Goal: Task Accomplishment & Management: Complete application form

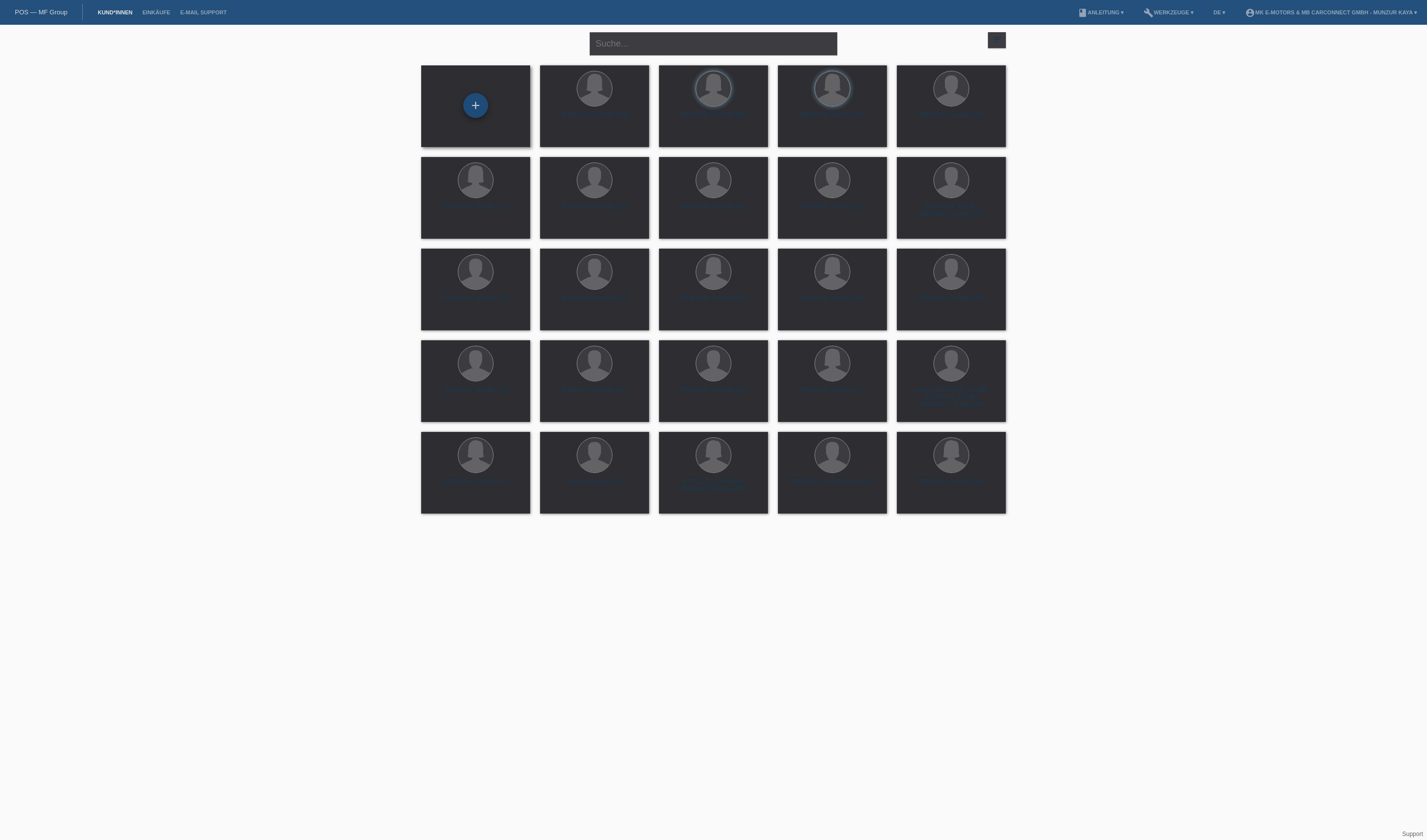
click at [471, 110] on div "+" at bounding box center [475, 105] width 24 height 17
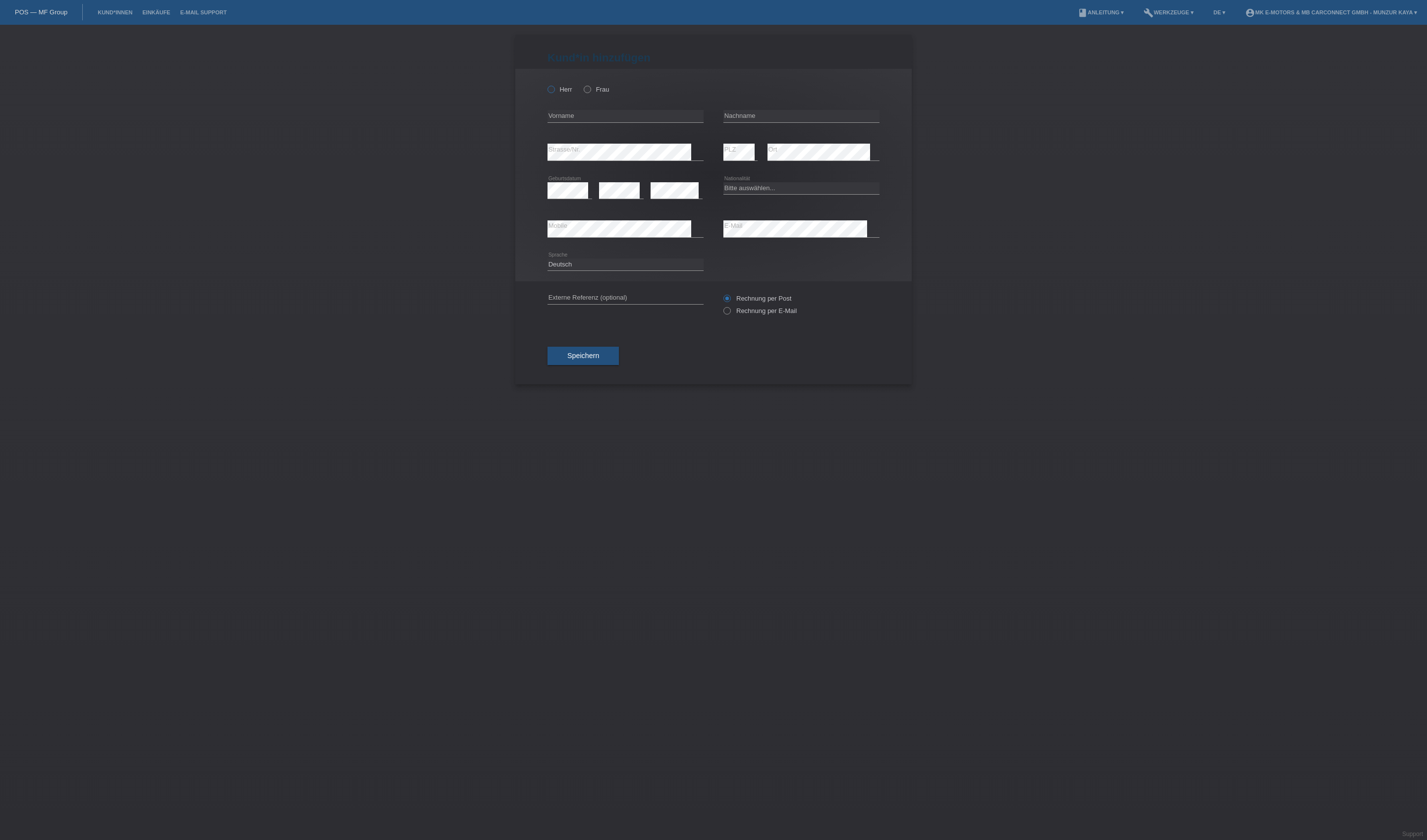
click at [572, 93] on label "Herr" at bounding box center [559, 89] width 25 height 7
click at [554, 92] on input "Herr" at bounding box center [551, 89] width 7 height 7
radio input "true"
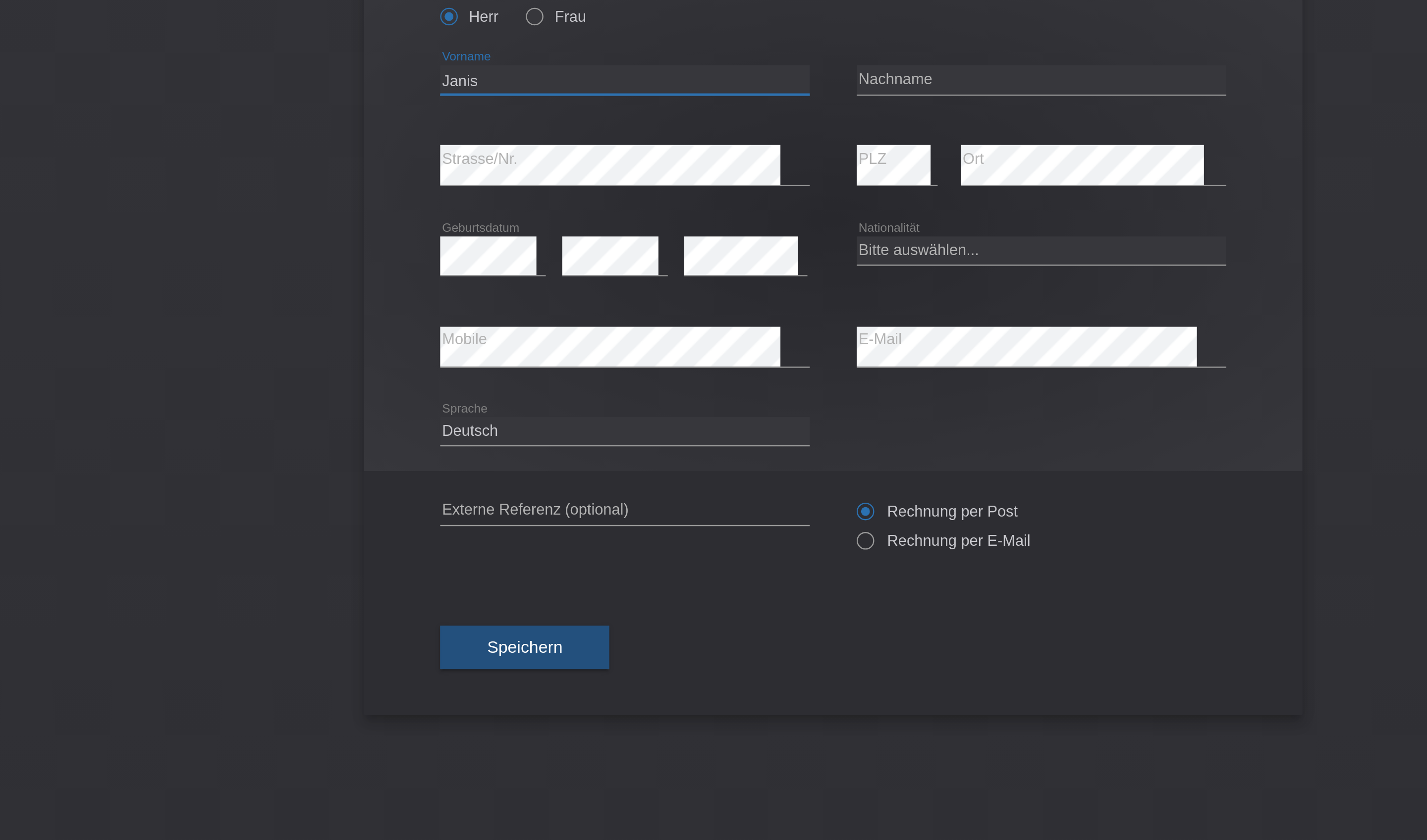
type input "Janis"
type input "[PERSON_NAME]"
select select "CH"
click at [723, 237] on icon at bounding box center [802, 237] width 156 height 1
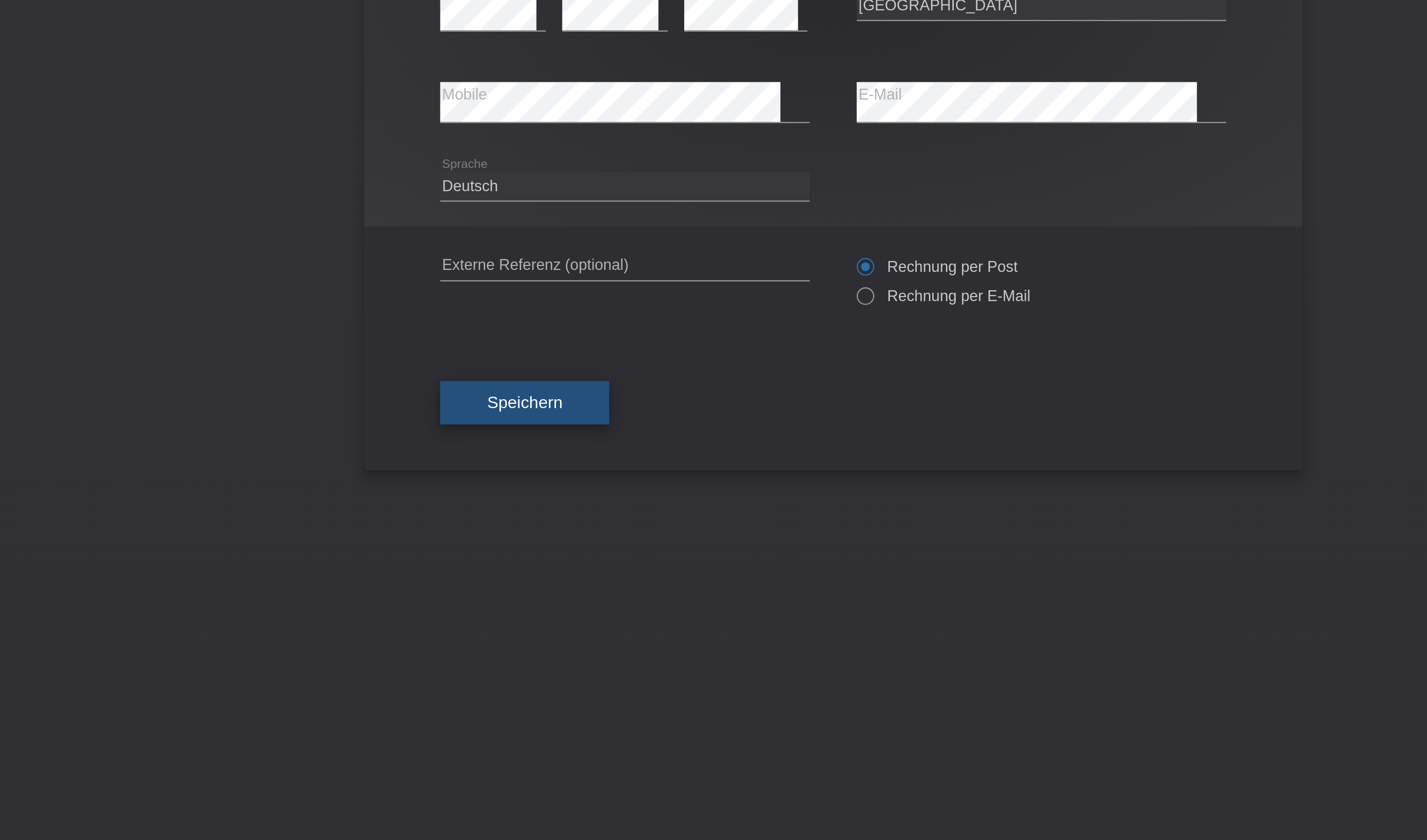
click at [547, 347] on button "Speichern" at bounding box center [583, 356] width 71 height 19
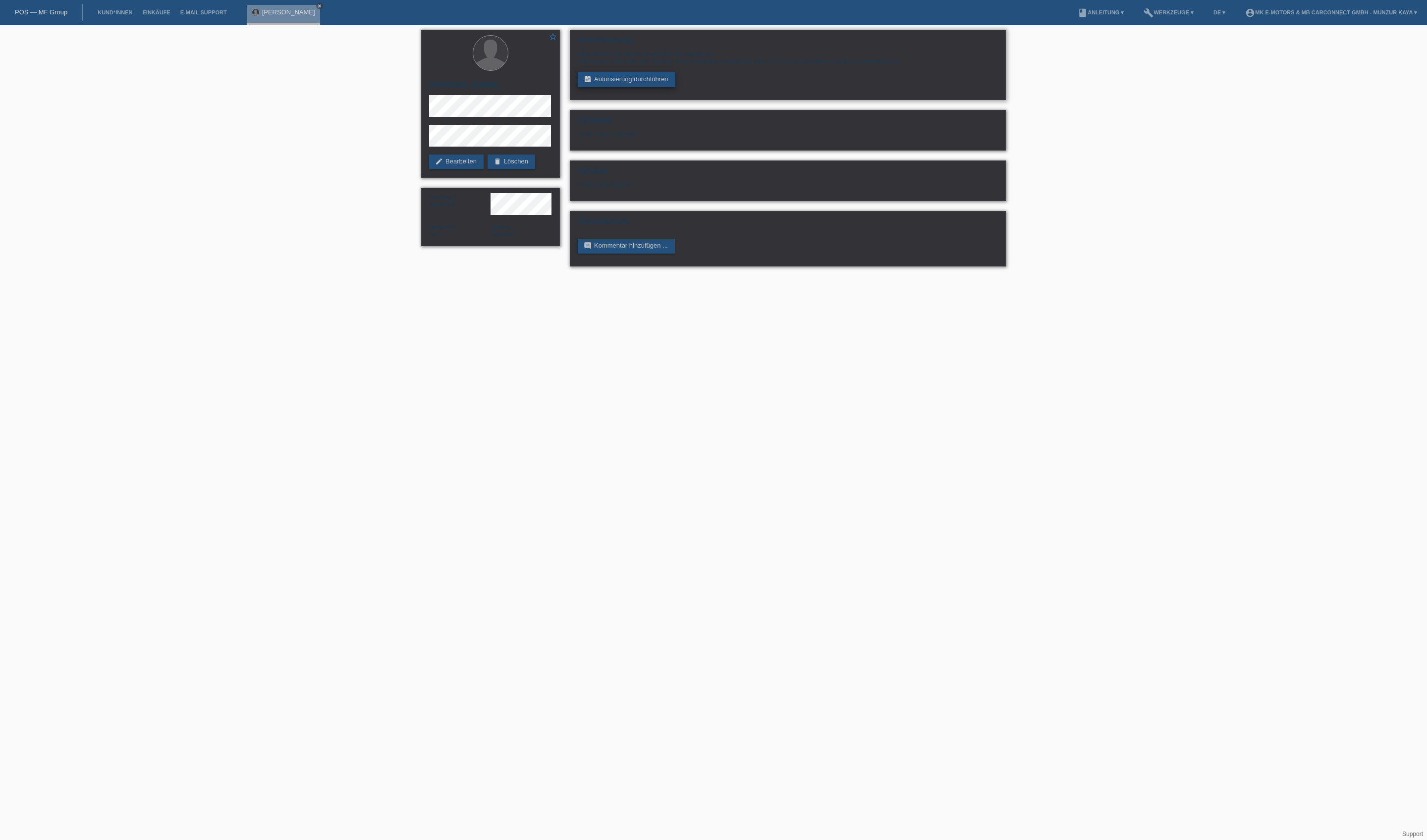
click at [665, 87] on link "assignment_turned_in Autorisierung durchführen" at bounding box center [627, 80] width 97 height 15
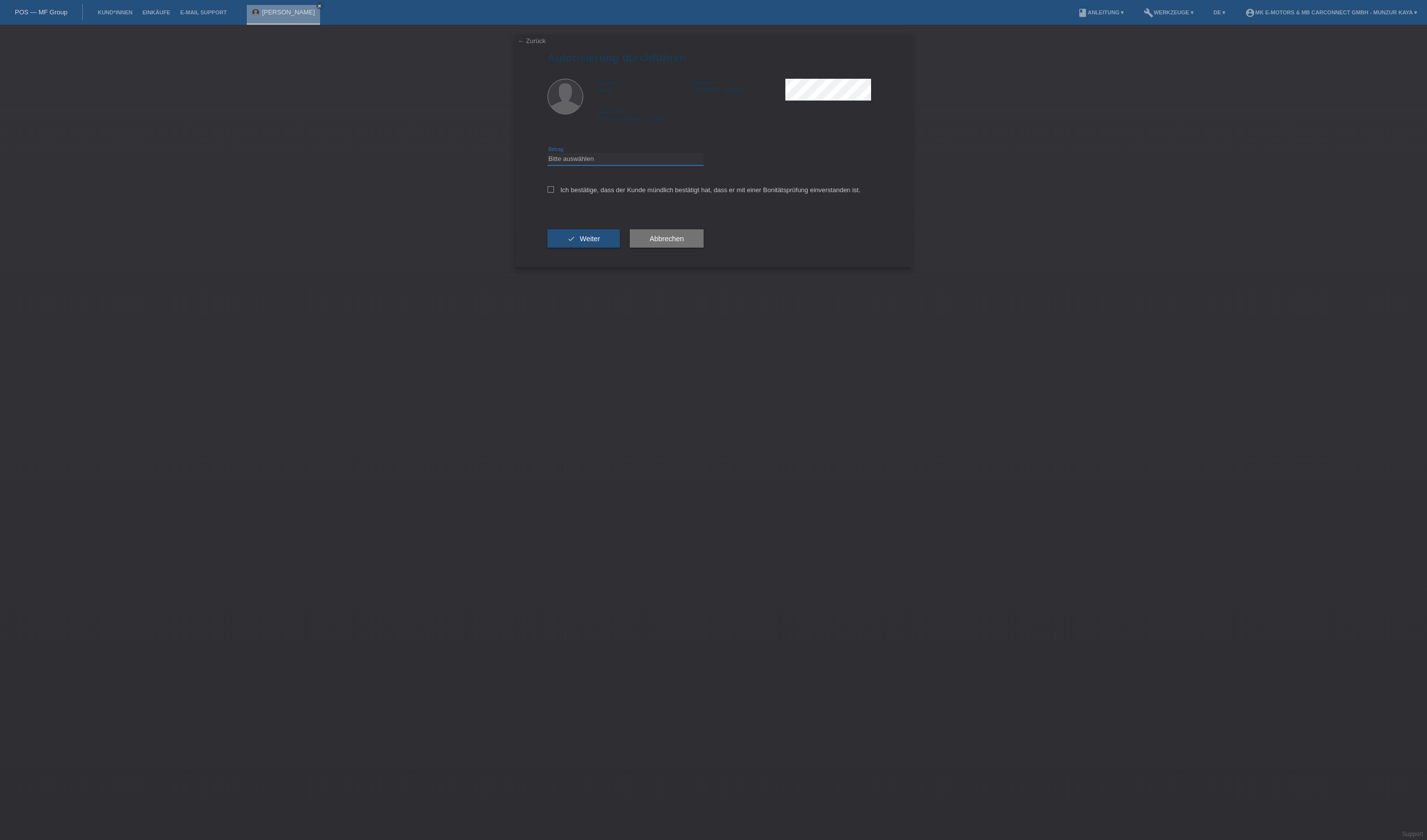
select select "3"
click at [637, 194] on label "Ich bestätige, dass der Kunde mündlich bestätigt hat, dass er mit einer Bonität…" at bounding box center [704, 189] width 313 height 7
click at [554, 193] on input "Ich bestätige, dass der Kunde mündlich bestätigt hat, dass er mit einer Bonität…" at bounding box center [551, 189] width 7 height 7
checkbox input "true"
click at [620, 248] on button "check Weiter" at bounding box center [583, 239] width 73 height 19
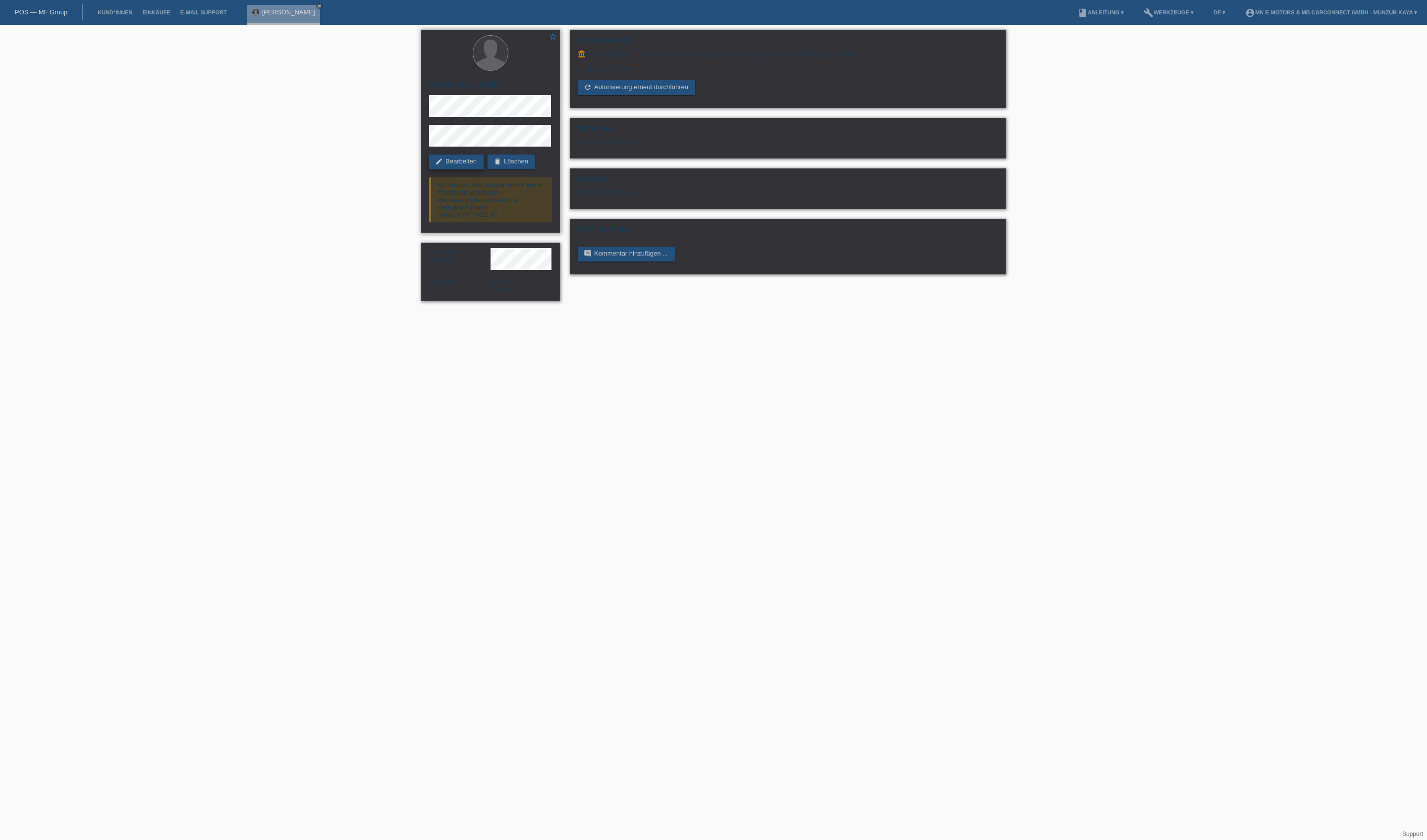
click at [475, 168] on link "edit Bearbeiten" at bounding box center [456, 162] width 54 height 15
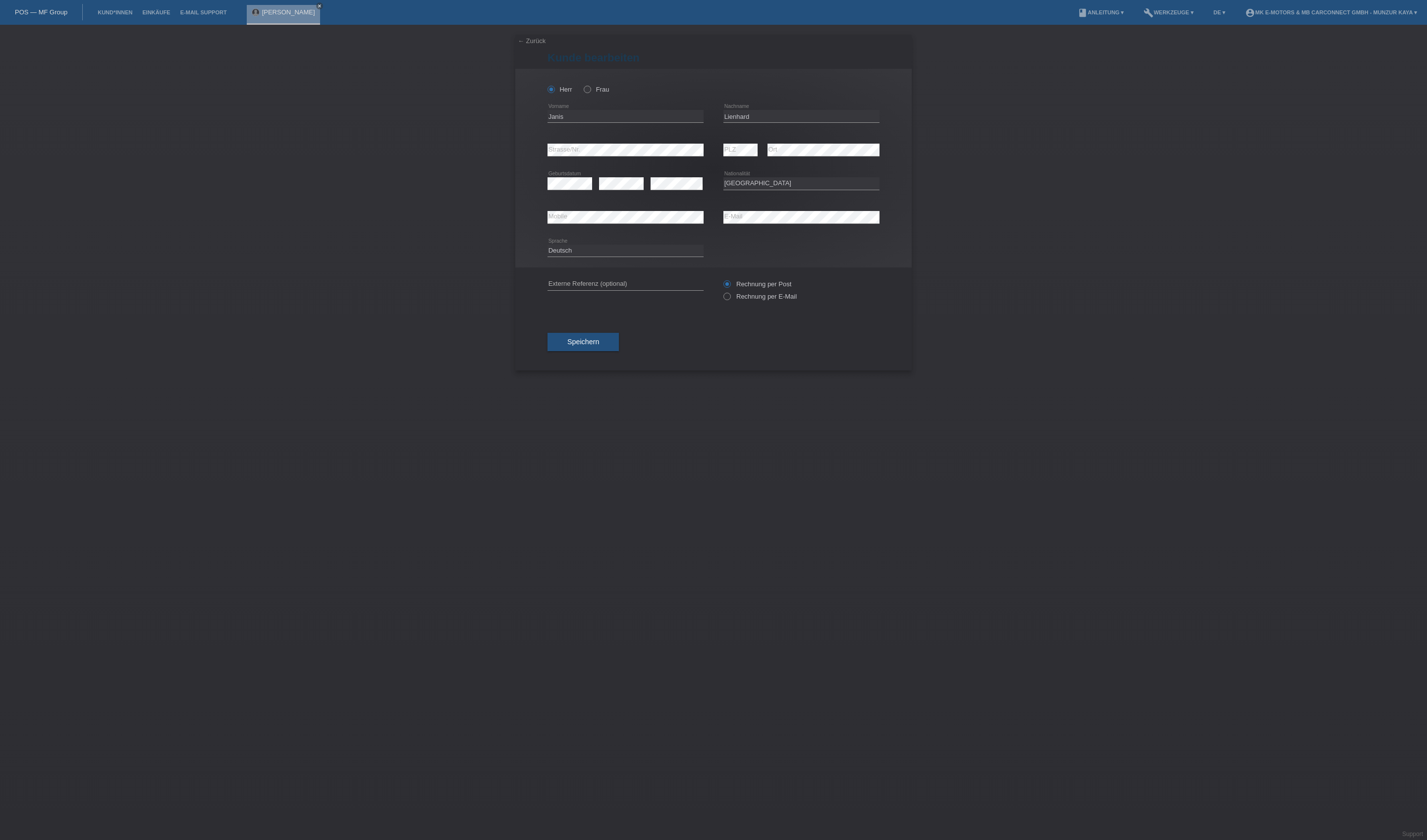
select select "CH"
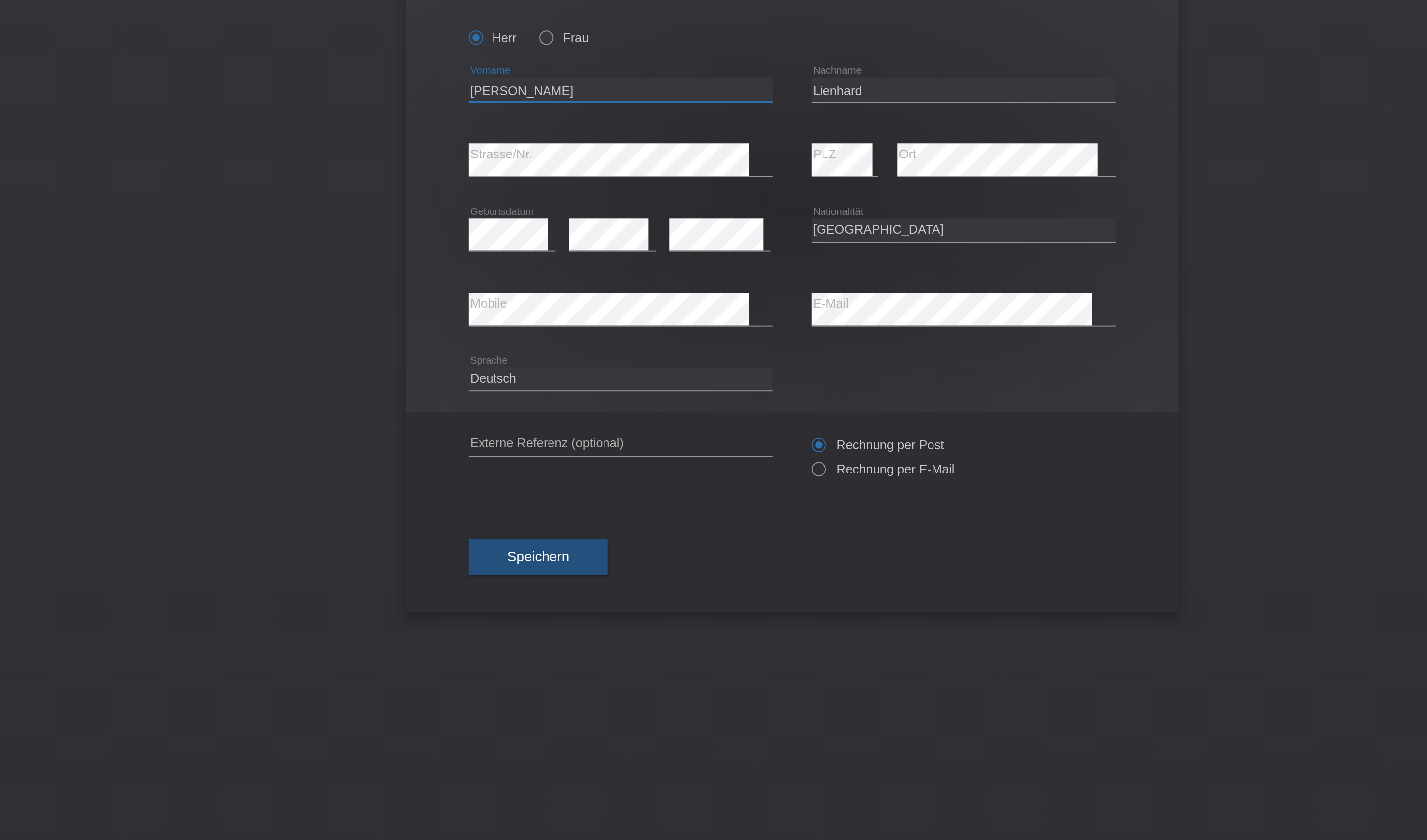
type input "J"
type input "[PERSON_NAME]"
click at [547, 365] on button "Speichern" at bounding box center [583, 356] width 71 height 19
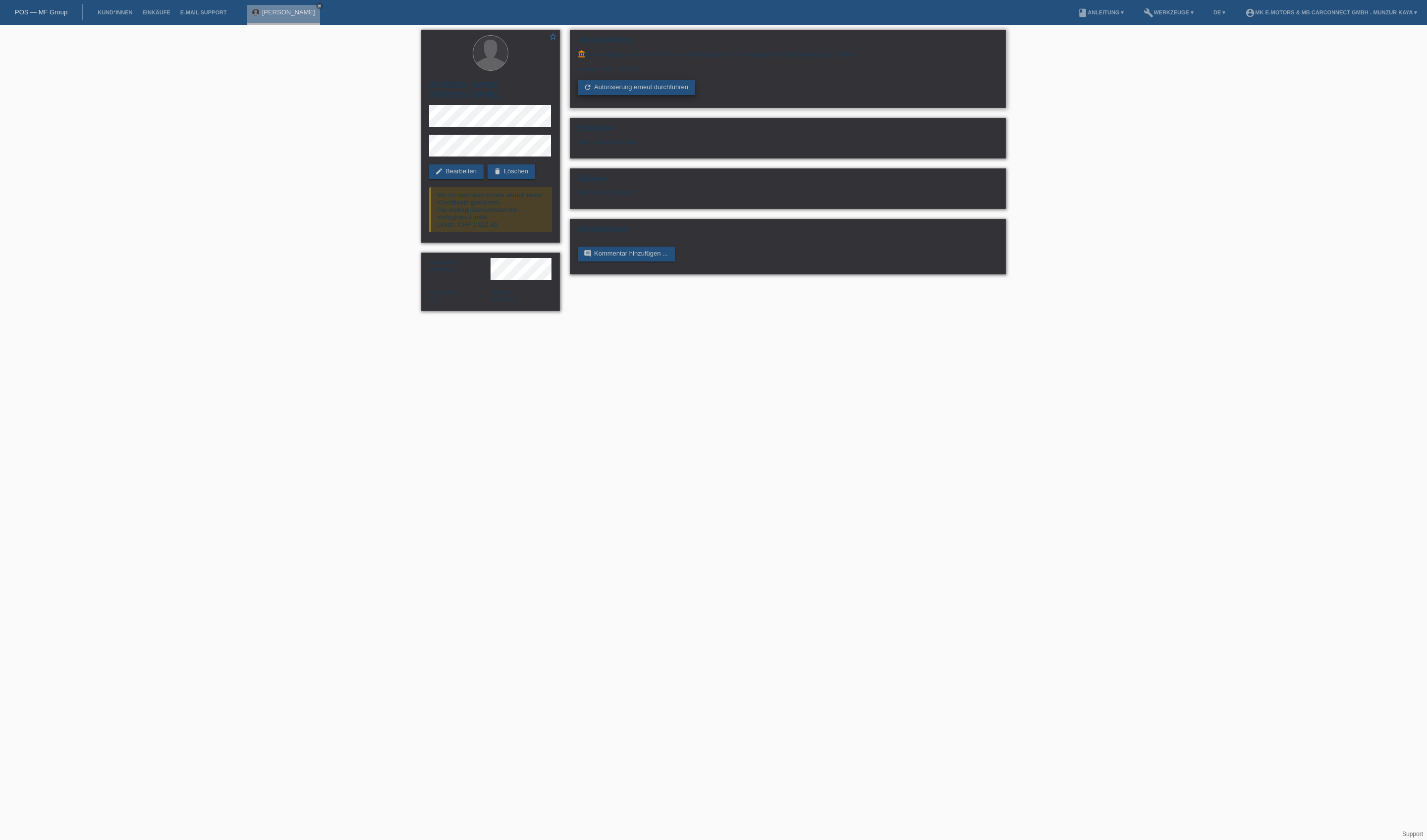
click at [686, 95] on link "refresh Autorisierung erneut durchführen" at bounding box center [636, 87] width 117 height 15
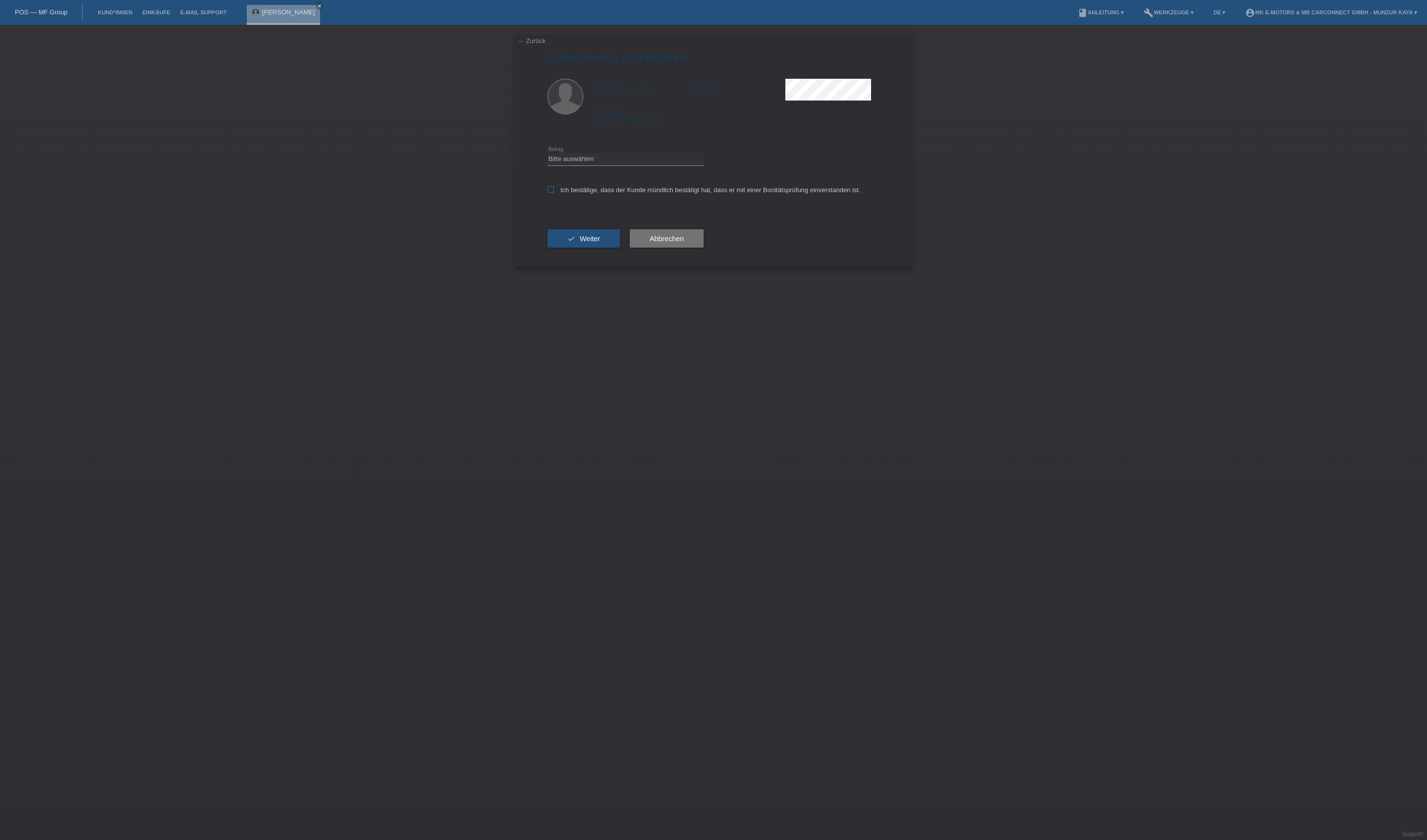
click at [632, 194] on label "Ich bestätige, dass der Kunde mündlich bestätigt hat, dass er mit einer Bonität…" at bounding box center [704, 189] width 313 height 7
click at [554, 193] on input "Ich bestätige, dass der Kunde mündlich bestätigt hat, dass er mit einer Bonität…" at bounding box center [551, 189] width 7 height 7
checkbox input "true"
select select "3"
click at [600, 243] on span "Weiter" at bounding box center [589, 239] width 20 height 8
